Goal: Task Accomplishment & Management: Manage account settings

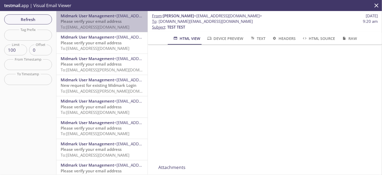
click at [111, 24] on span "Please verify your email address" at bounding box center [91, 21] width 61 height 5
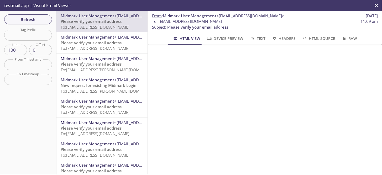
scroll to position [12, 0]
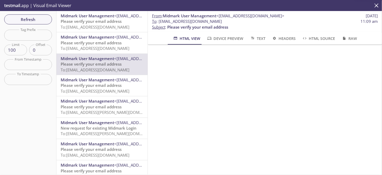
click at [91, 23] on span "Please verify your email address" at bounding box center [91, 21] width 61 height 5
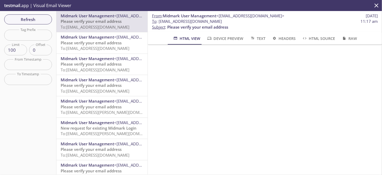
scroll to position [26, 0]
